Goal: Transaction & Acquisition: Obtain resource

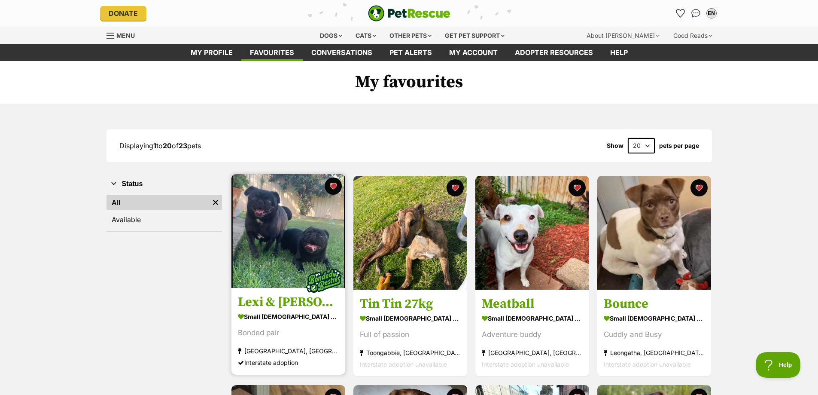
click at [301, 307] on h3 "Lexi & [PERSON_NAME]" at bounding box center [288, 302] width 101 height 16
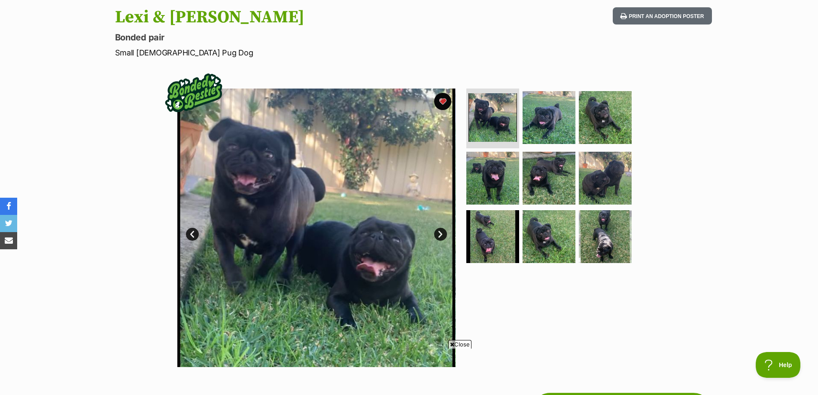
scroll to position [86, 0]
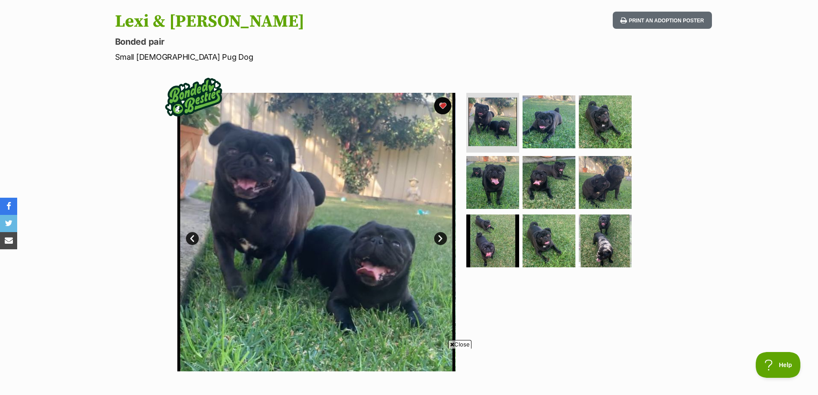
click at [439, 237] on link "Next" at bounding box center [440, 238] width 13 height 13
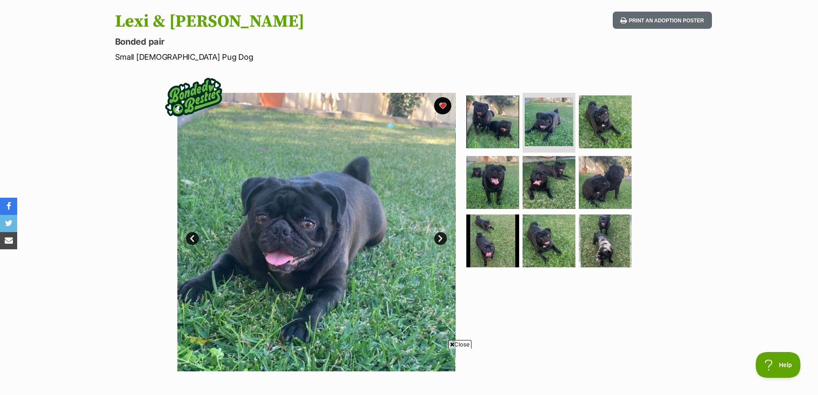
click at [439, 237] on link "Next" at bounding box center [440, 238] width 13 height 13
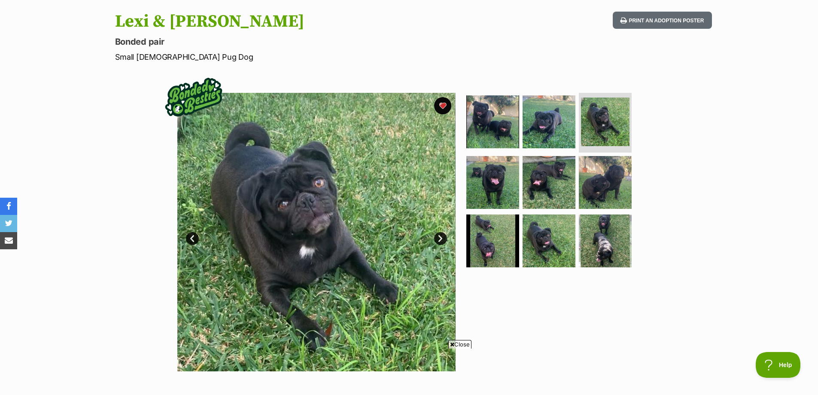
click at [439, 237] on link "Next" at bounding box center [440, 238] width 13 height 13
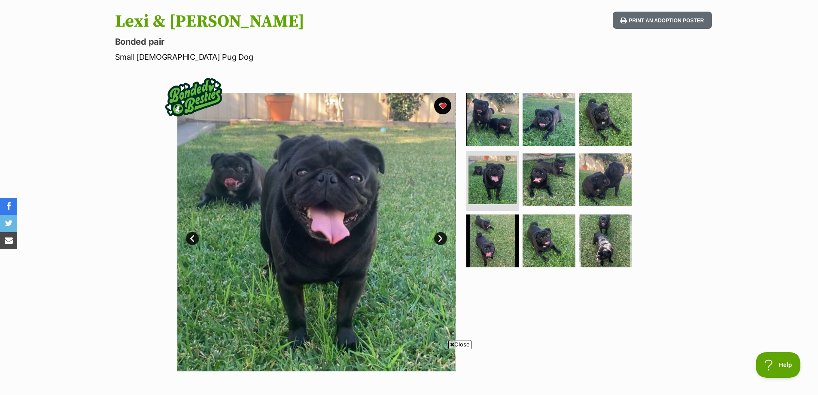
click at [439, 237] on link "Next" at bounding box center [440, 238] width 13 height 13
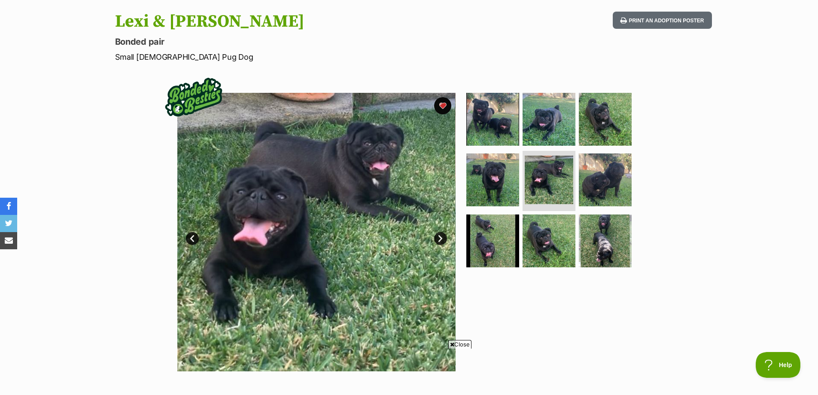
click at [439, 237] on link "Next" at bounding box center [440, 238] width 13 height 13
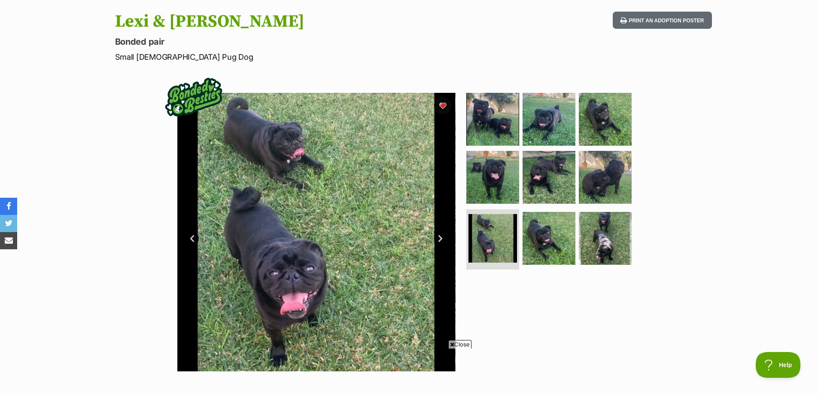
click at [439, 237] on link "Next" at bounding box center [440, 238] width 13 height 13
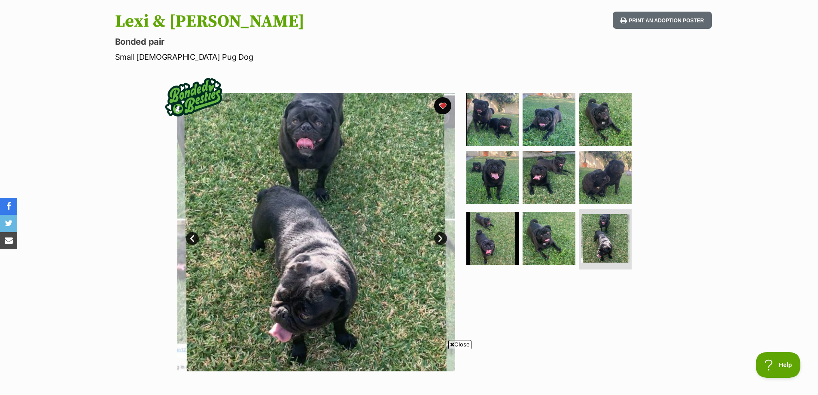
click at [439, 237] on link "Next" at bounding box center [440, 238] width 13 height 13
